Goal: Check status

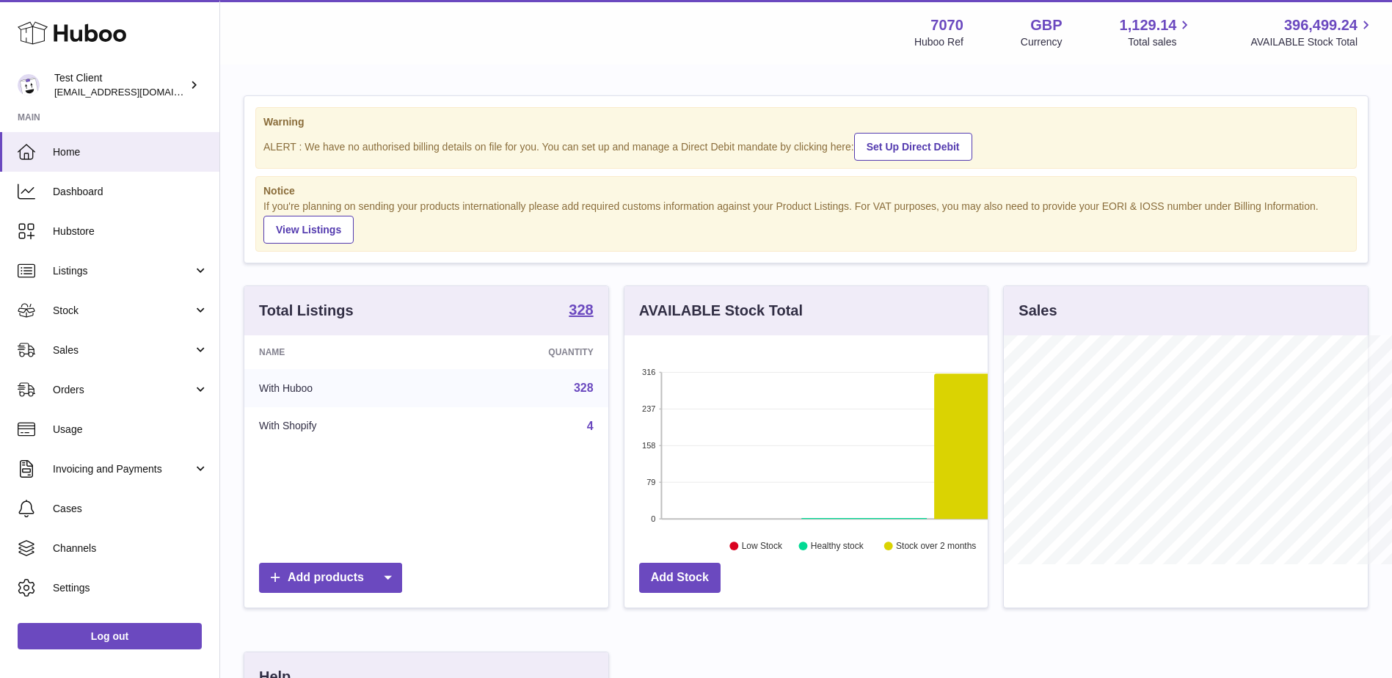
scroll to position [229, 363]
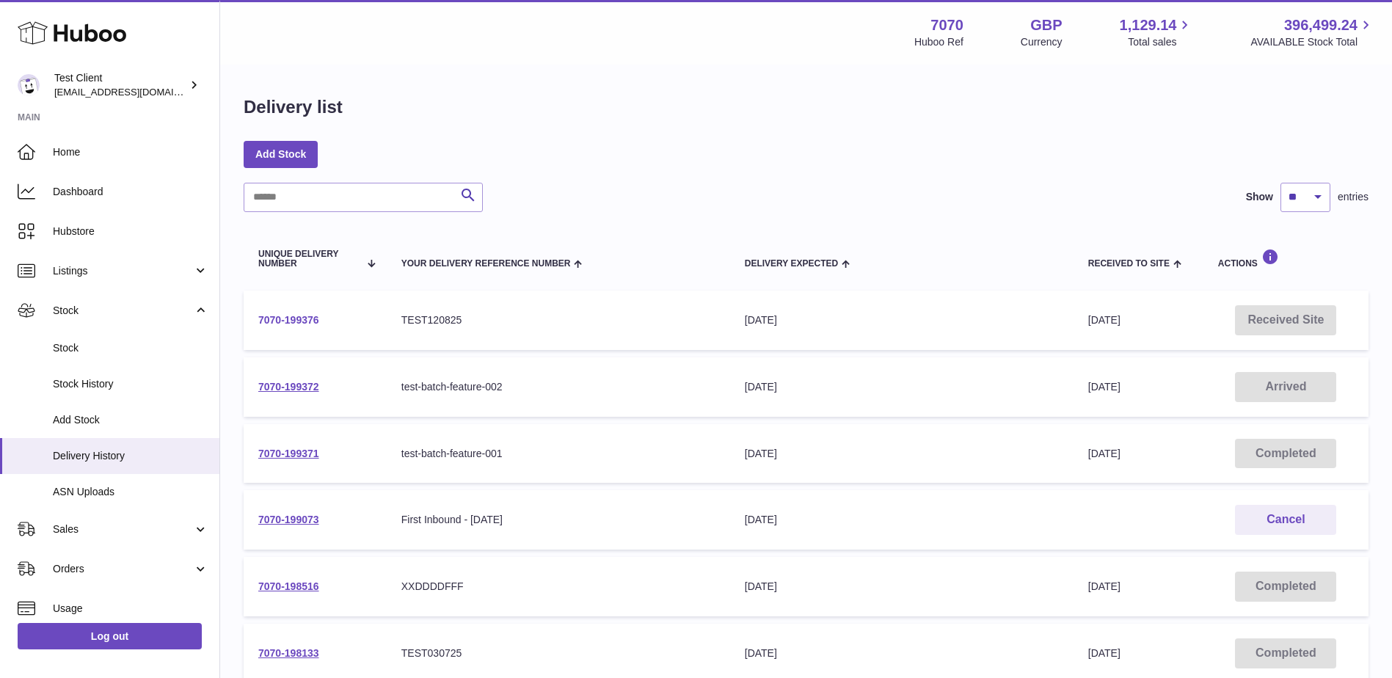
click at [307, 321] on link "7070-199376" at bounding box center [288, 320] width 61 height 12
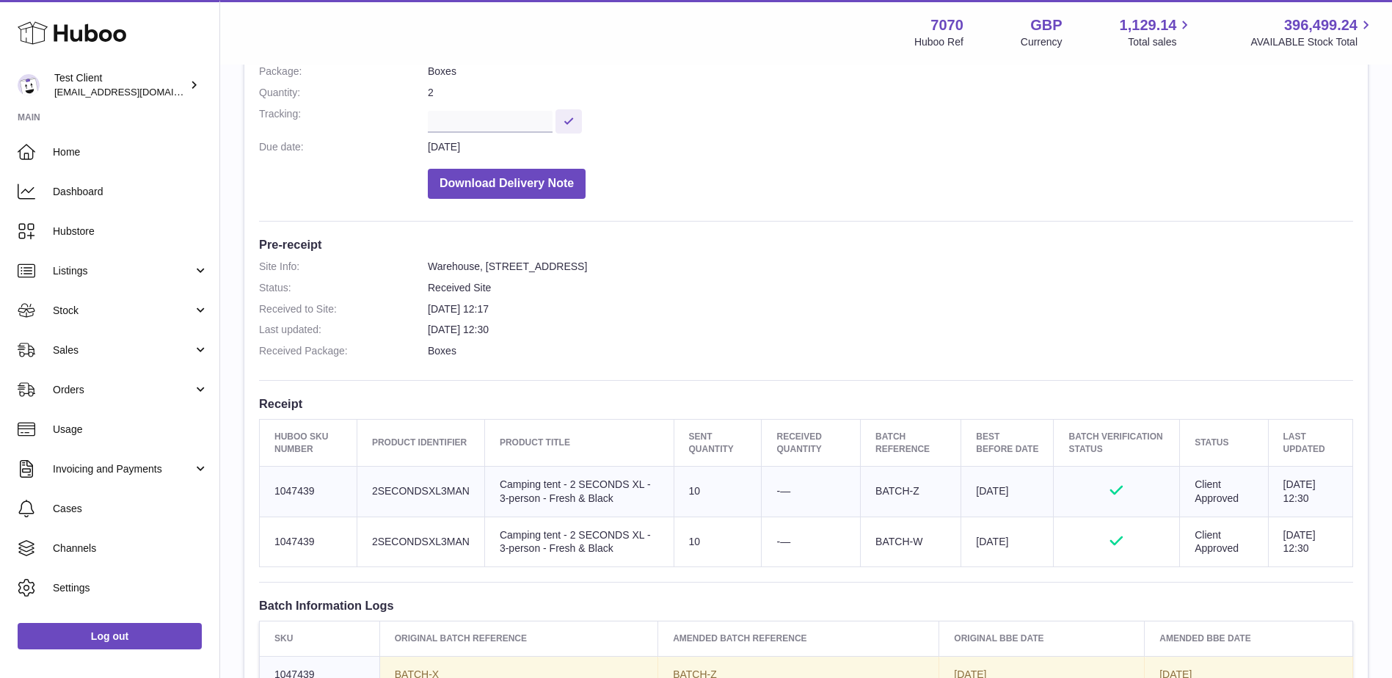
scroll to position [220, 0]
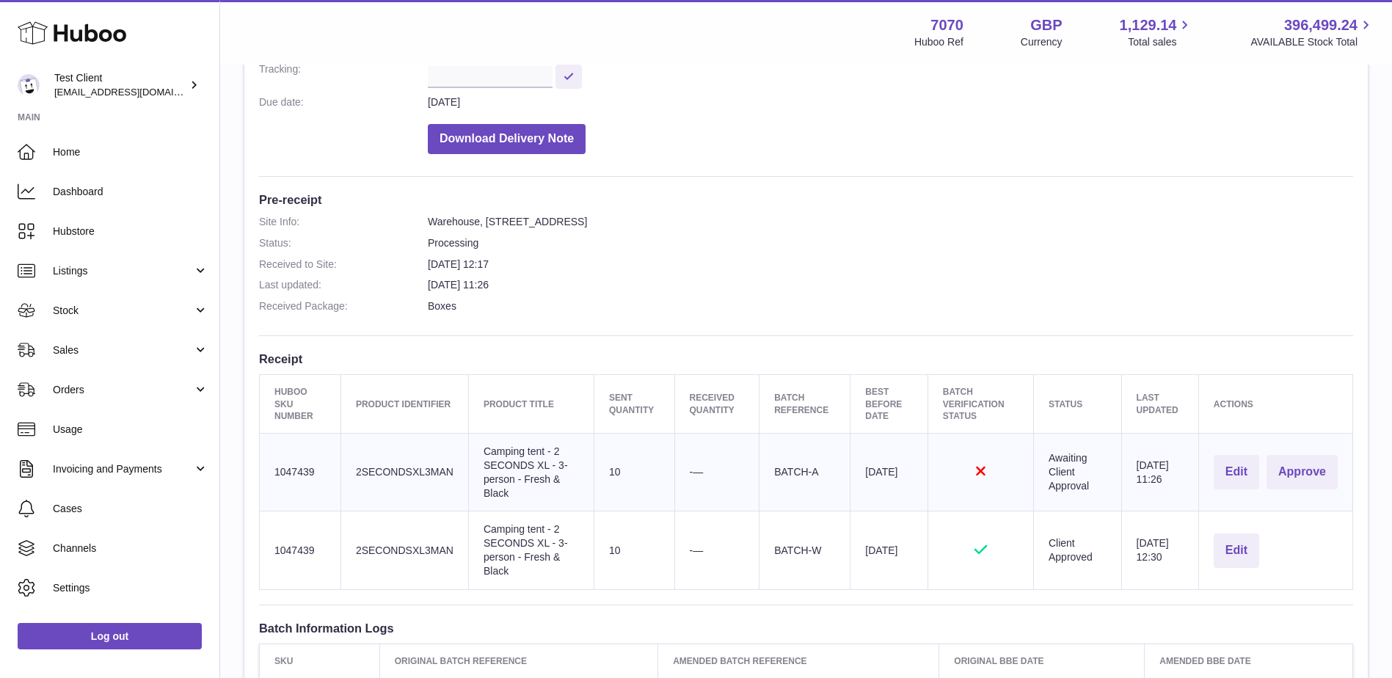
scroll to position [294, 0]
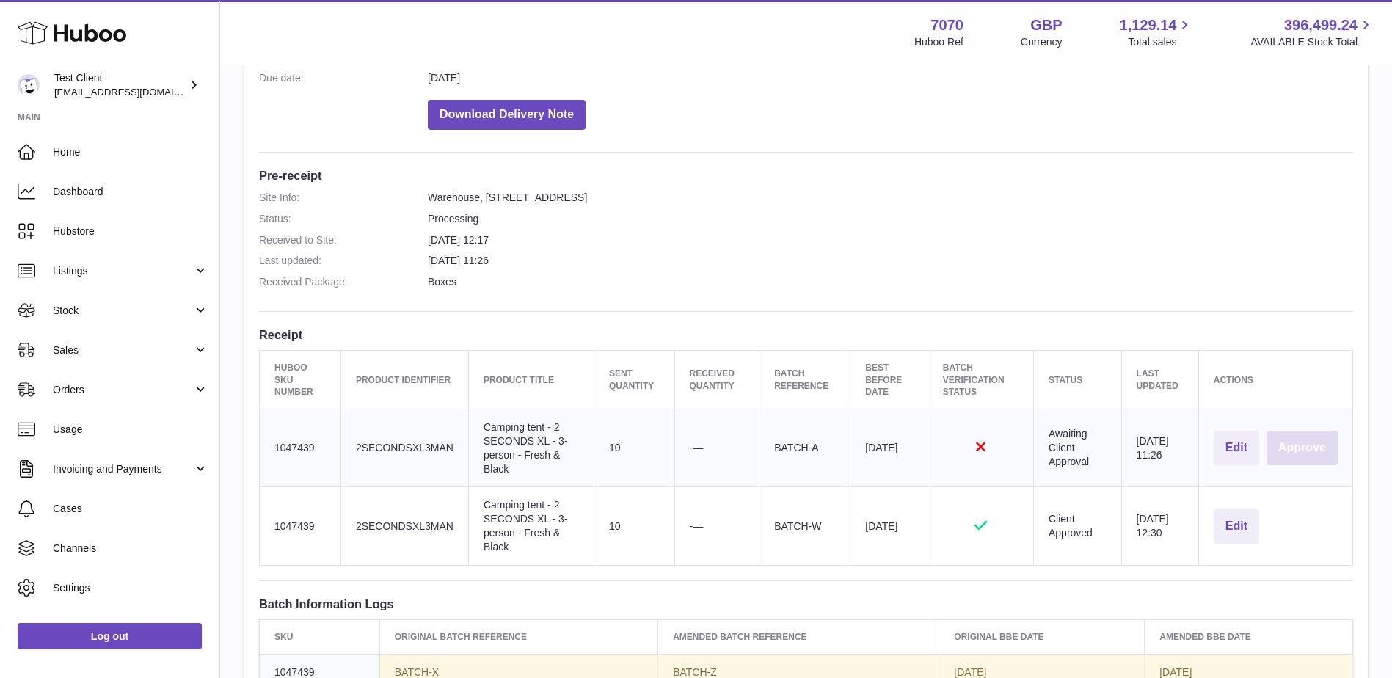
click at [1298, 448] on button "Approve" at bounding box center [1302, 448] width 71 height 34
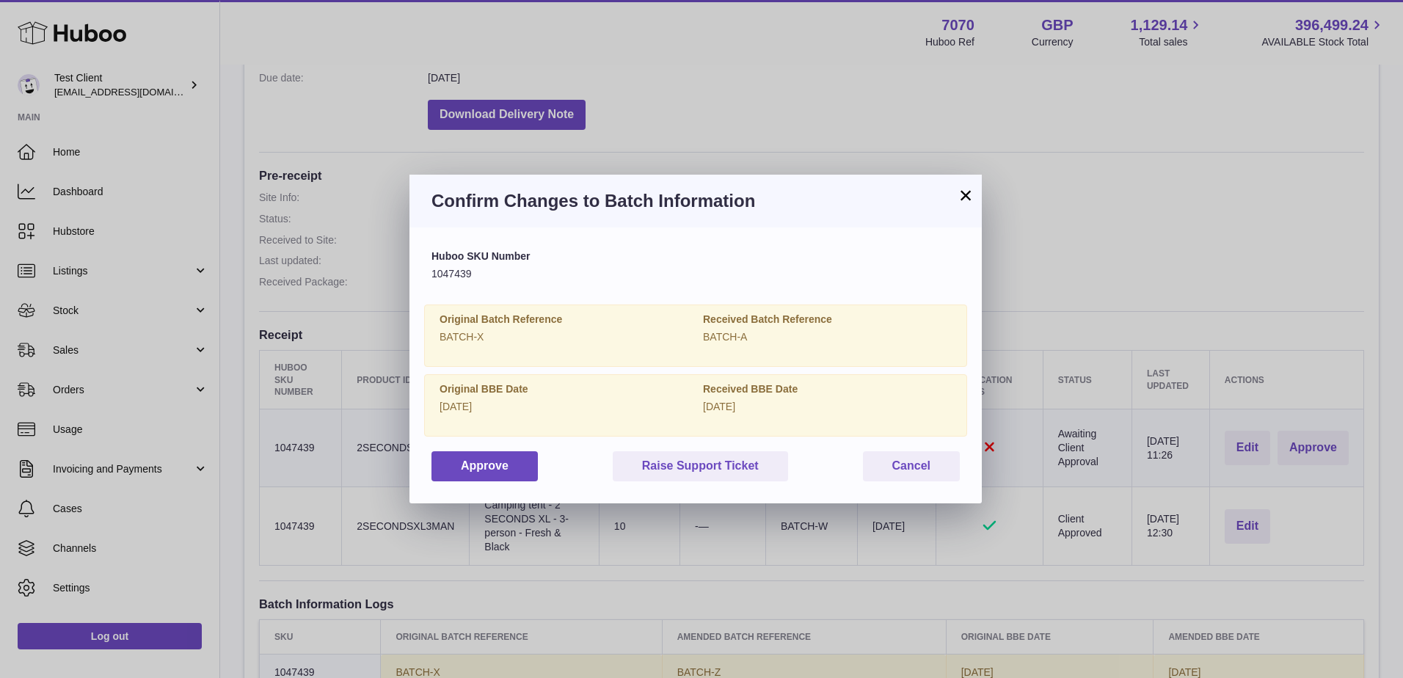
click at [967, 190] on button "×" at bounding box center [966, 195] width 18 height 18
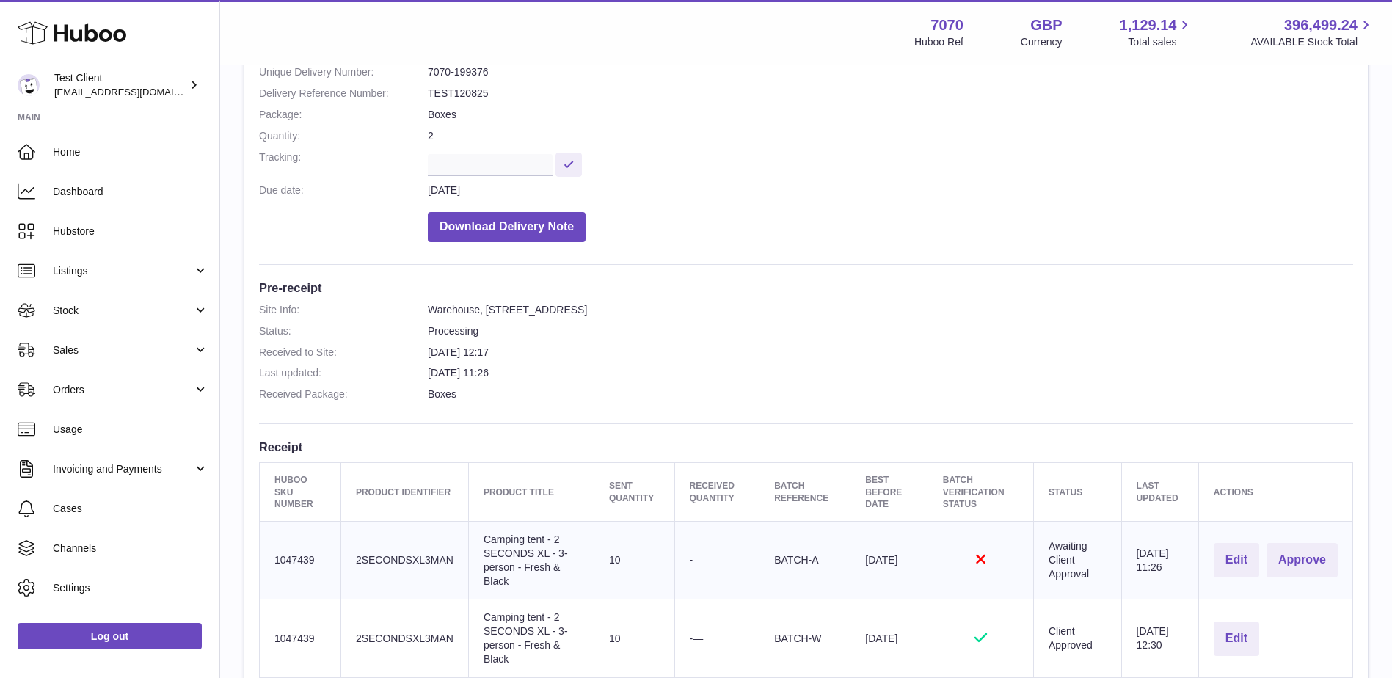
scroll to position [220, 0]
